Goal: Information Seeking & Learning: Learn about a topic

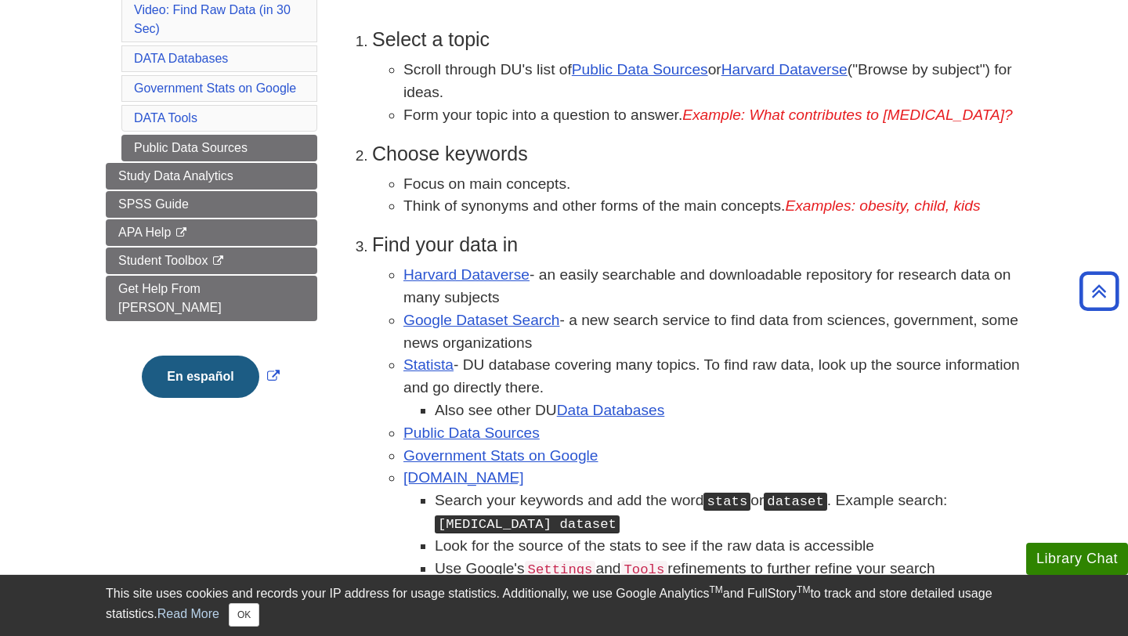
scroll to position [284, 0]
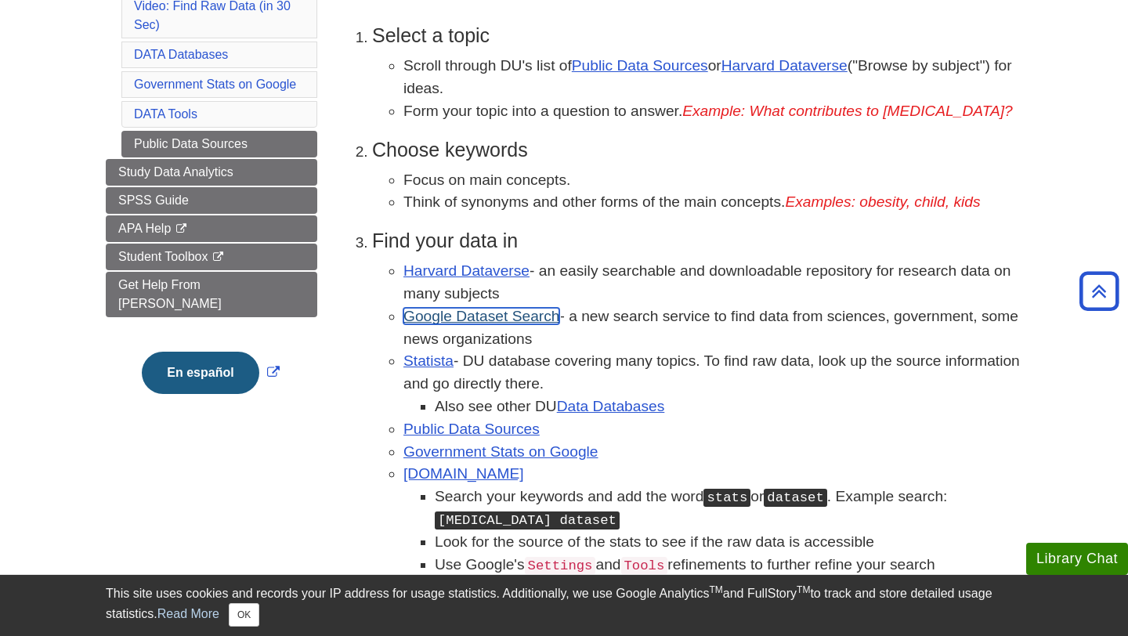
click at [512, 319] on link "Google Dataset Search" at bounding box center [482, 316] width 156 height 16
click at [778, 70] on link "Harvard Dataverse" at bounding box center [785, 65] width 126 height 16
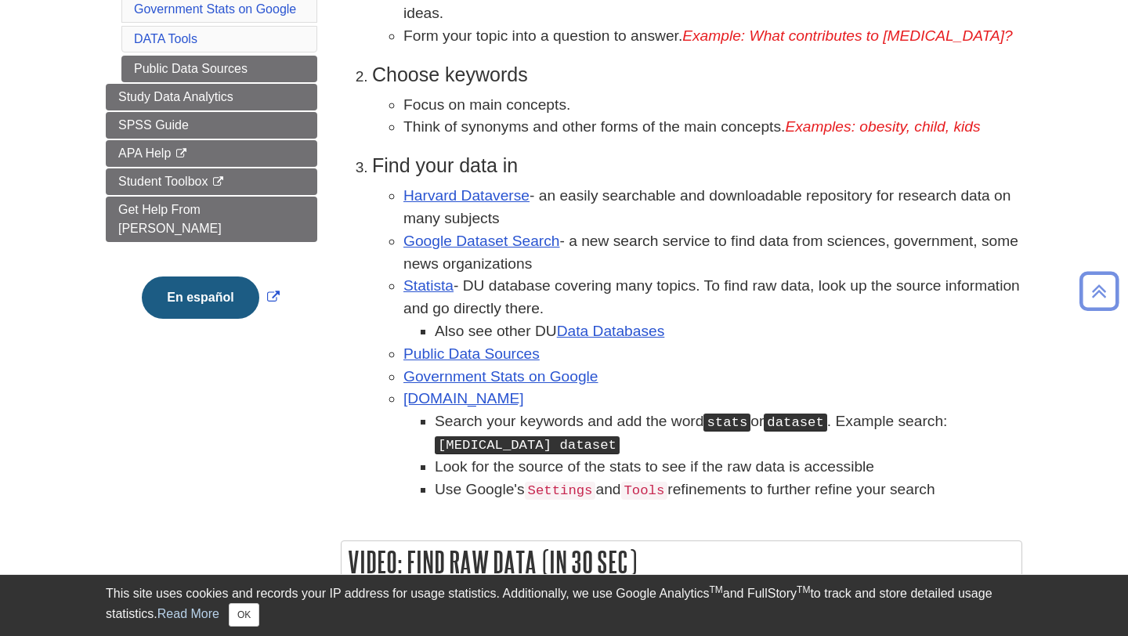
scroll to position [367, 0]
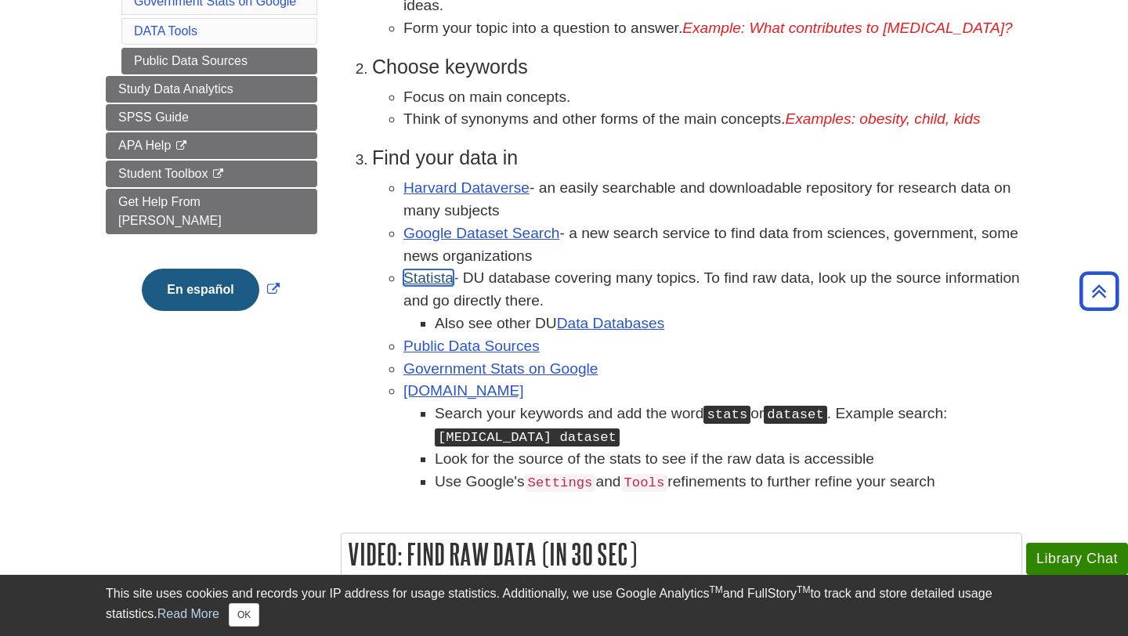
click at [433, 275] on link "Statista" at bounding box center [429, 278] width 50 height 16
click at [424, 281] on link "Statista" at bounding box center [429, 278] width 50 height 16
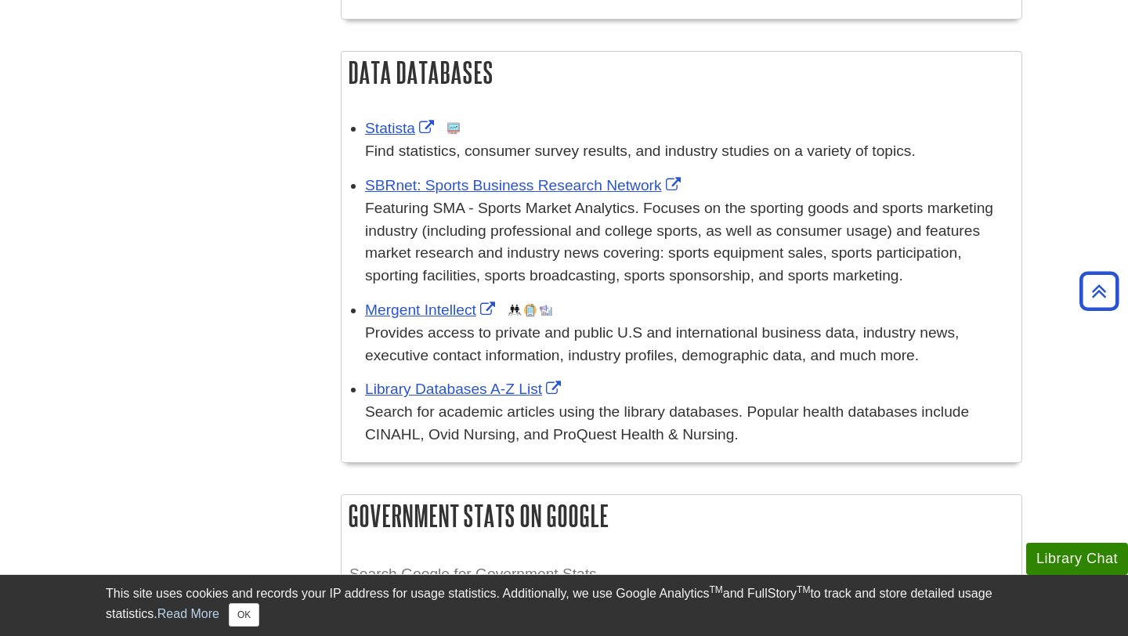
scroll to position [1189, 0]
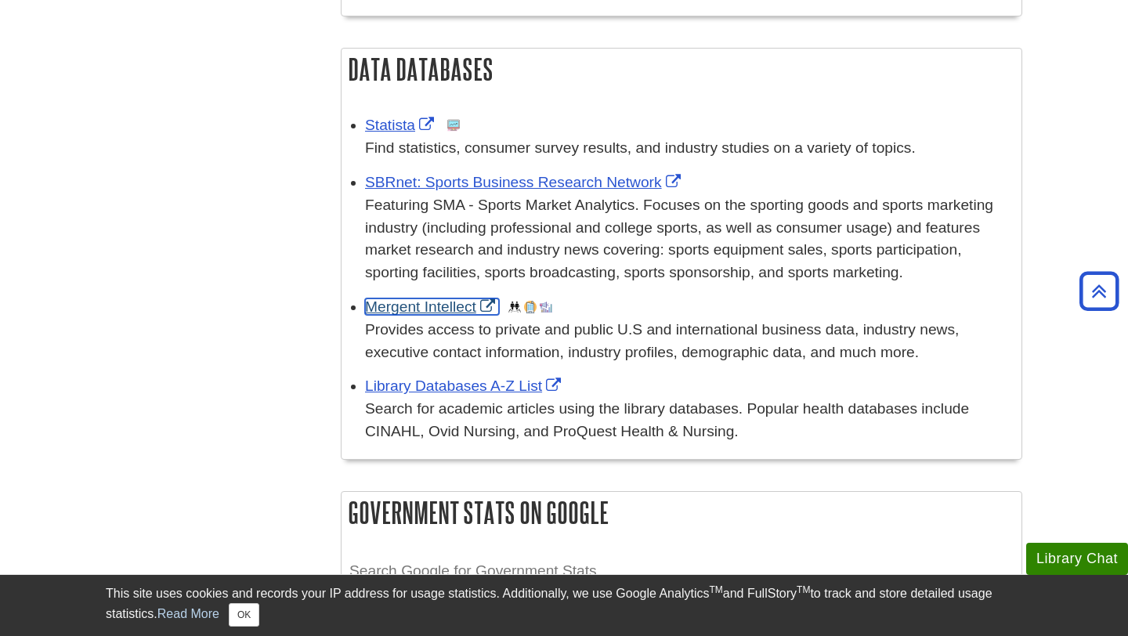
click at [435, 308] on link "Mergent Intellect" at bounding box center [432, 307] width 134 height 16
